Goal: Find specific page/section

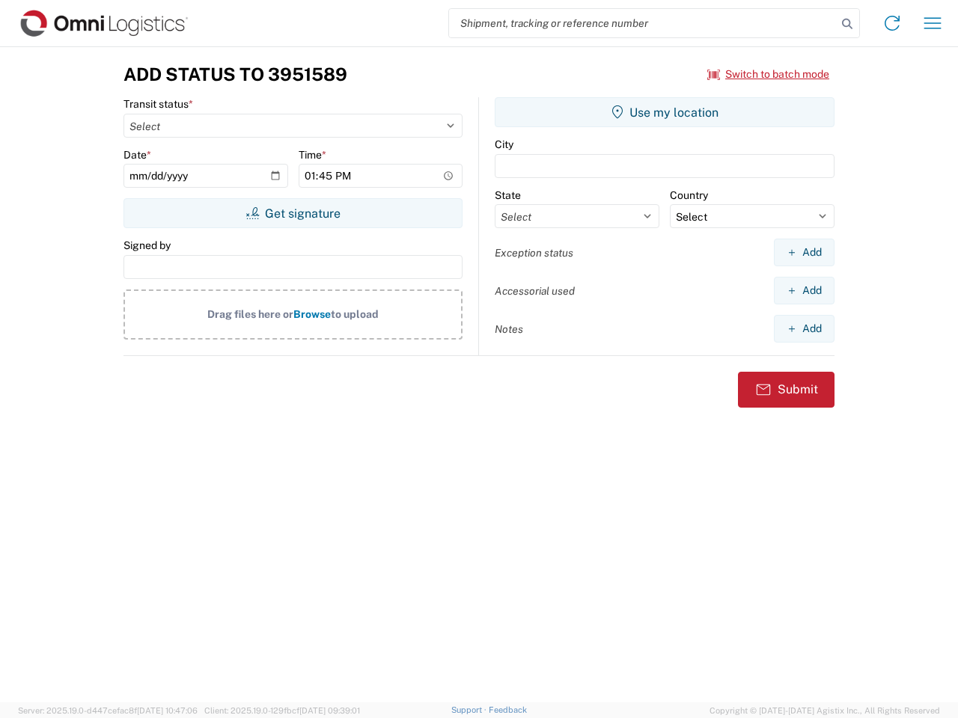
click at [643, 23] on input "search" at bounding box center [643, 23] width 388 height 28
click at [847, 24] on icon at bounding box center [846, 23] width 21 height 21
click at [892, 23] on icon at bounding box center [892, 23] width 24 height 24
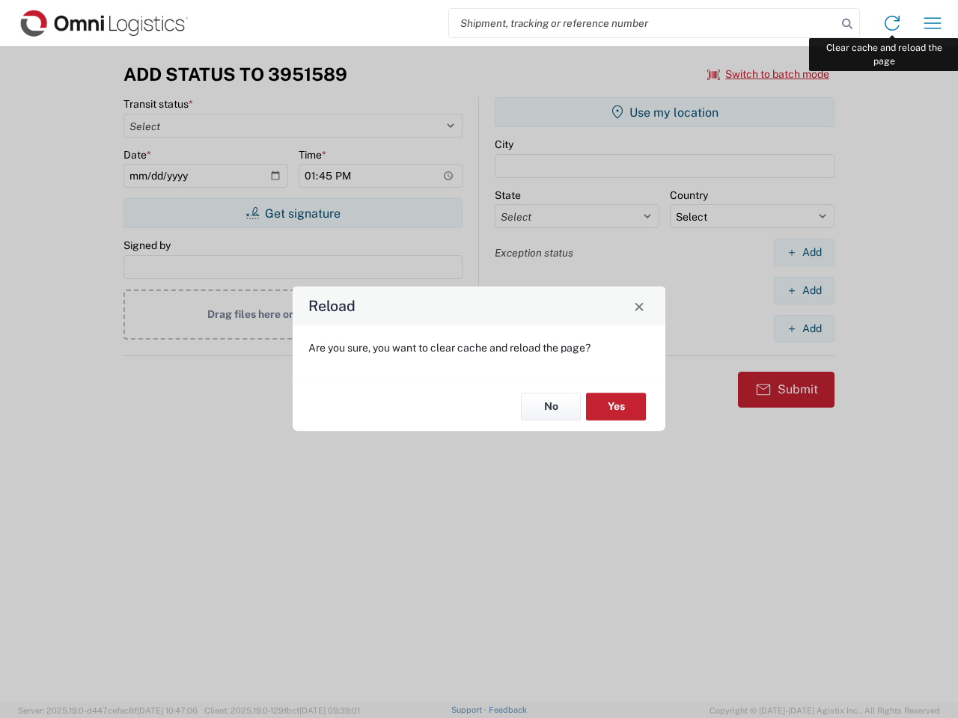
click at [932, 23] on div "Reload Are you sure, you want to clear cache and reload the page? No Yes" at bounding box center [479, 359] width 958 height 718
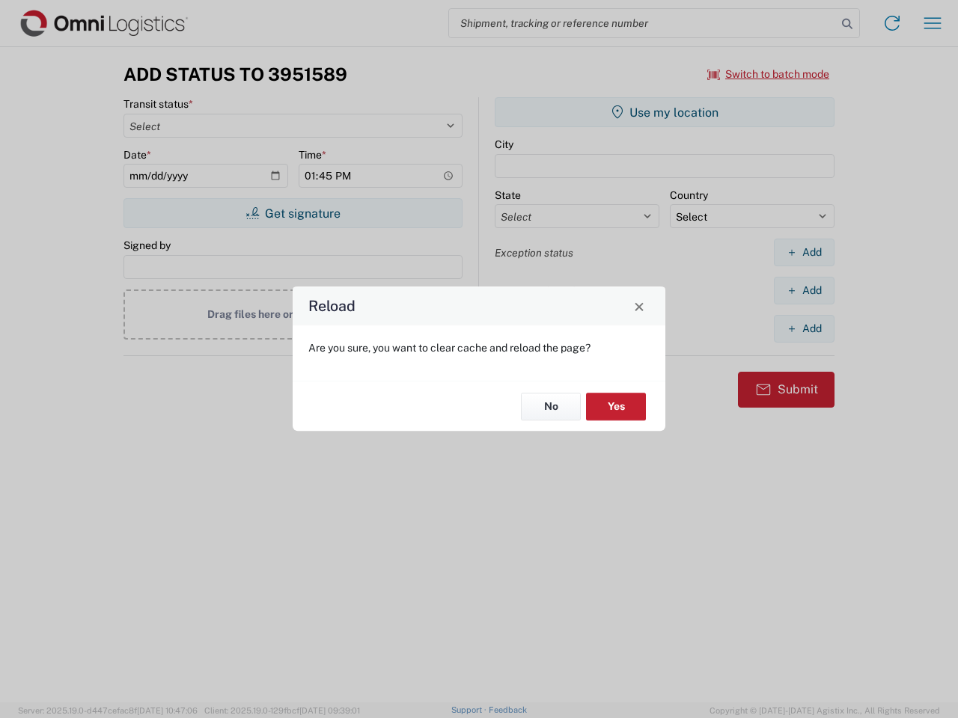
click at [768, 74] on div "Reload Are you sure, you want to clear cache and reload the page? No Yes" at bounding box center [479, 359] width 958 height 718
click at [293, 213] on div "Reload Are you sure, you want to clear cache and reload the page? No Yes" at bounding box center [479, 359] width 958 height 718
click at [664, 112] on div "Reload Are you sure, you want to clear cache and reload the page? No Yes" at bounding box center [479, 359] width 958 height 718
click at [803, 252] on div "Reload Are you sure, you want to clear cache and reload the page? No Yes" at bounding box center [479, 359] width 958 height 718
click at [803, 290] on div "Reload Are you sure, you want to clear cache and reload the page? No Yes" at bounding box center [479, 359] width 958 height 718
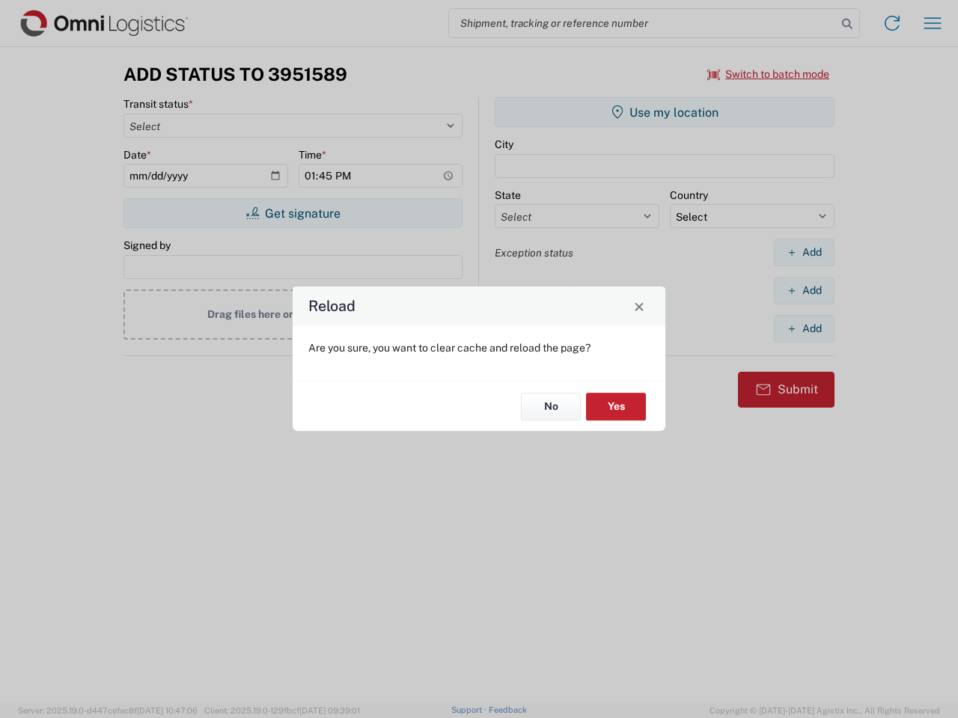
click at [803, 328] on div "Reload Are you sure, you want to clear cache and reload the page? No Yes" at bounding box center [479, 359] width 958 height 718
